Goal: Navigation & Orientation: Find specific page/section

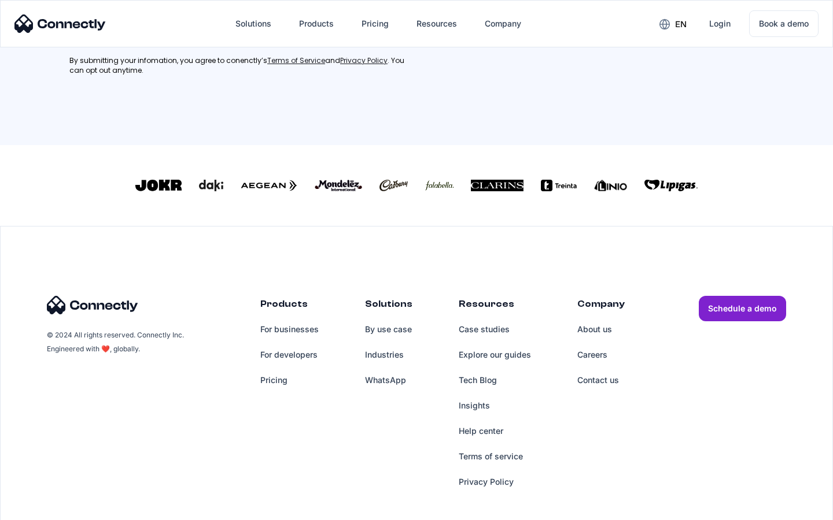
scroll to position [520, 0]
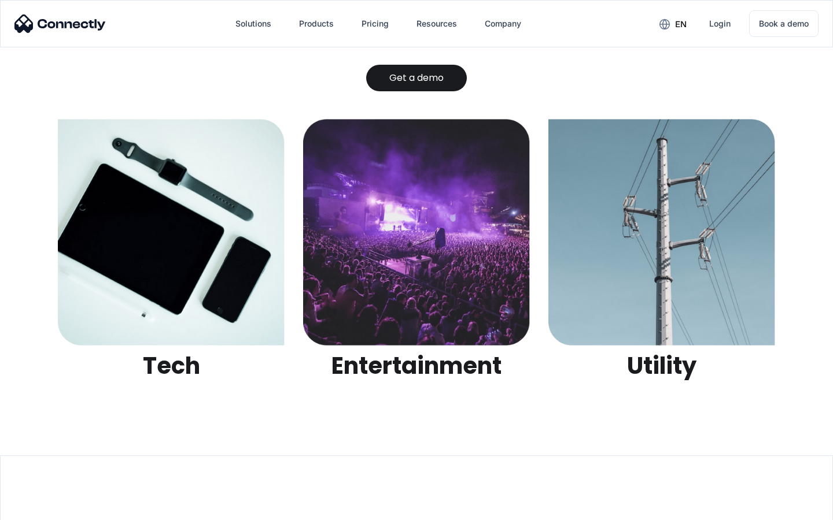
scroll to position [3648, 0]
